Goal: Transaction & Acquisition: Purchase product/service

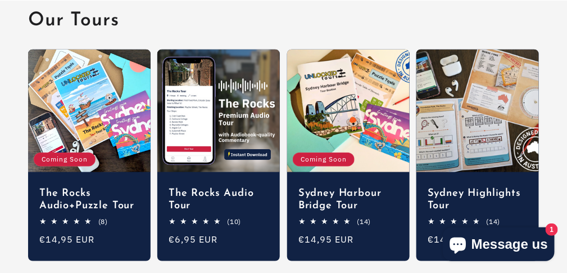
scroll to position [1350, 0]
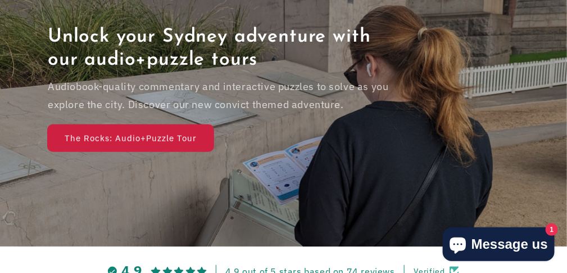
click at [169, 152] on link "The Rocks: Audio+Puzzle Tour" at bounding box center [131, 138] width 166 height 26
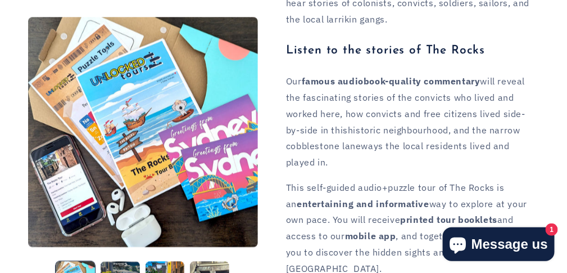
scroll to position [750, 0]
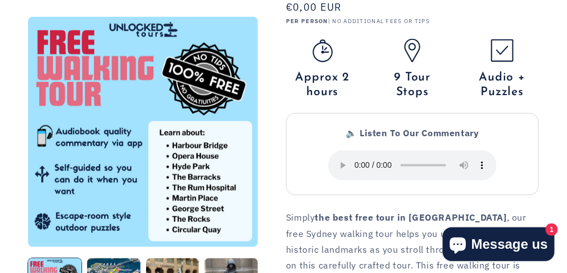
scroll to position [300, 0]
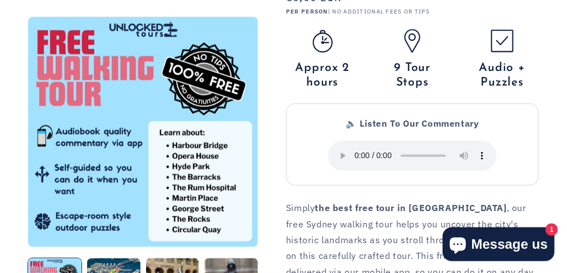
click at [495, 53] on icon at bounding box center [503, 41] width 24 height 24
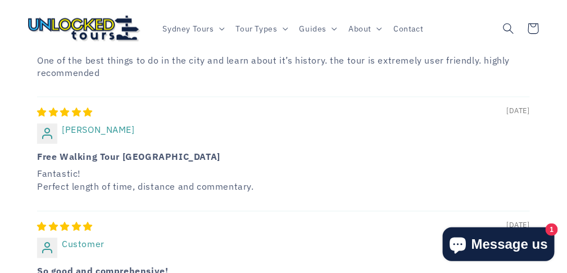
scroll to position [2624, 0]
